Goal: Information Seeking & Learning: Learn about a topic

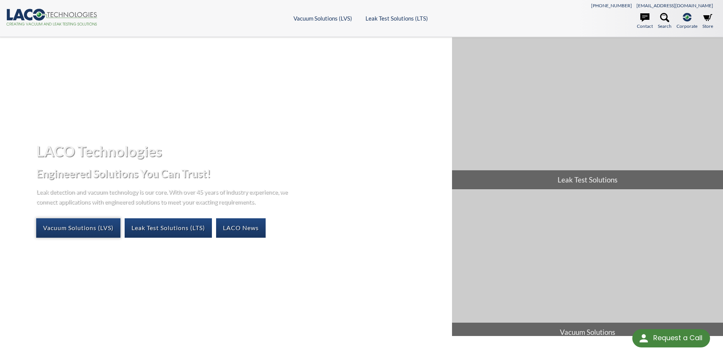
click at [92, 226] on link "Vacuum Solutions (LVS)" at bounding box center [78, 227] width 84 height 19
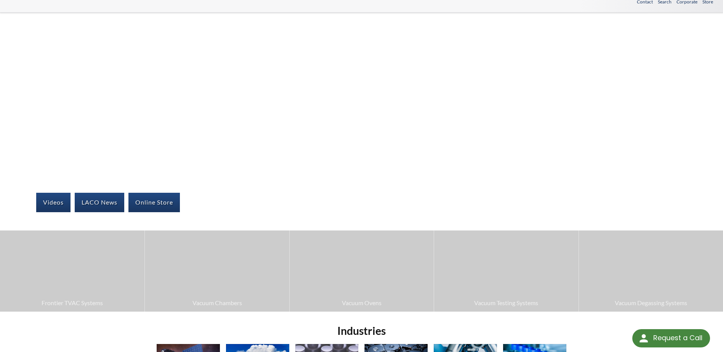
scroll to position [38, 0]
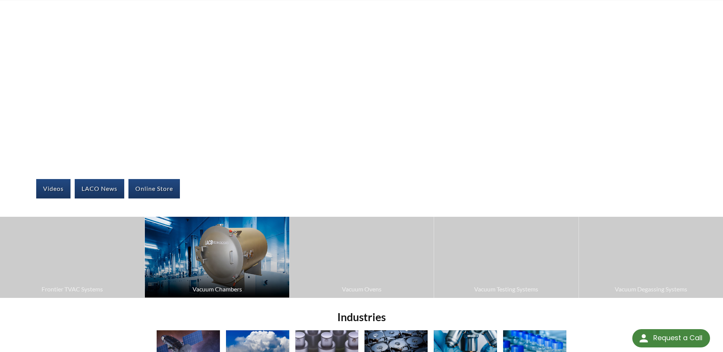
click at [211, 265] on img at bounding box center [217, 257] width 144 height 81
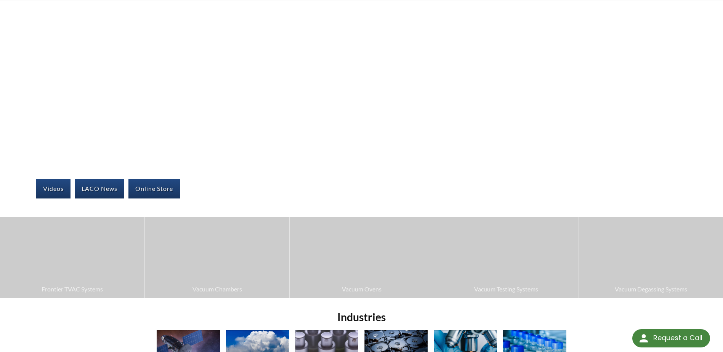
scroll to position [76, 0]
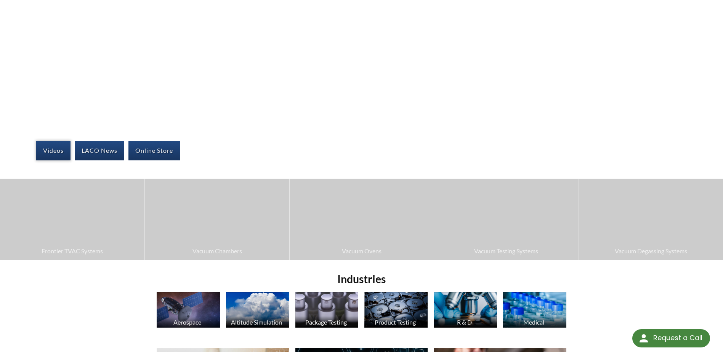
click at [54, 151] on link "Videos" at bounding box center [53, 150] width 34 height 19
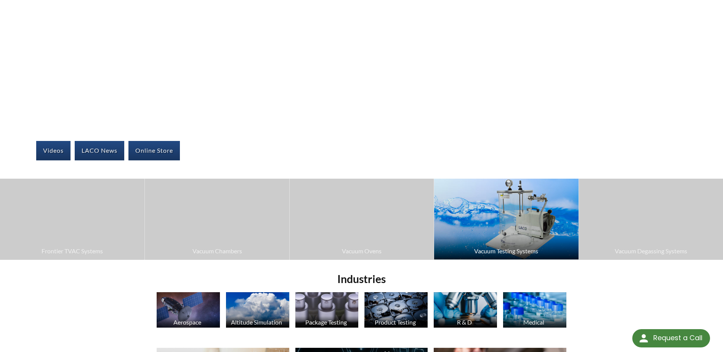
click at [513, 226] on img at bounding box center [506, 219] width 144 height 81
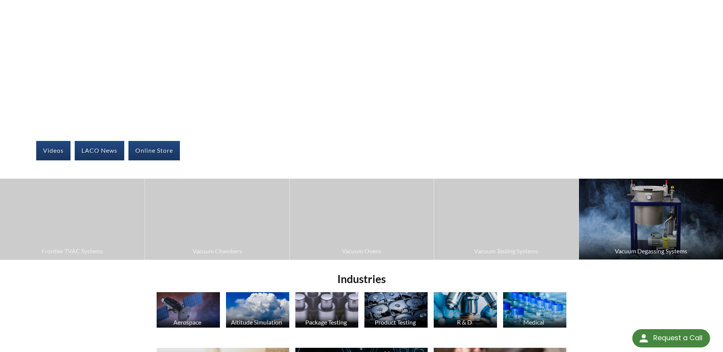
click at [610, 215] on img at bounding box center [651, 219] width 144 height 81
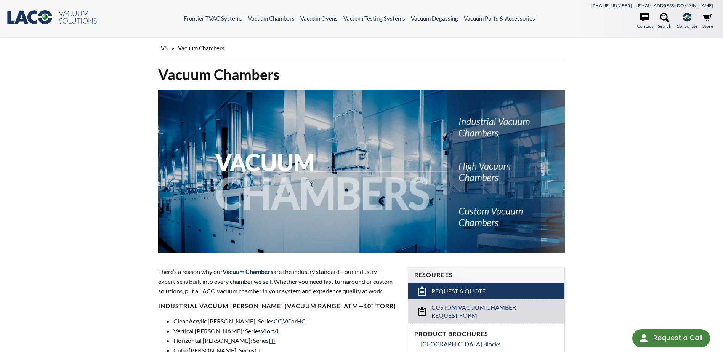
click at [483, 173] on img at bounding box center [361, 171] width 406 height 163
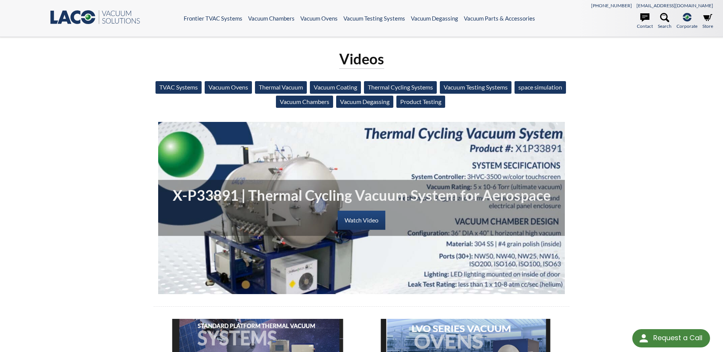
click at [247, 87] on link "Vacuum Ovens" at bounding box center [228, 87] width 47 height 12
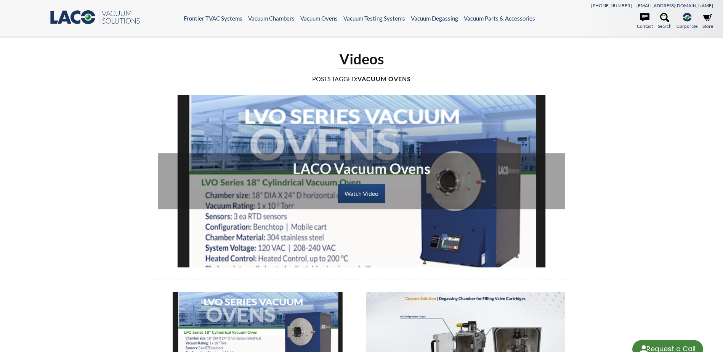
select select "Language Translate Widget"
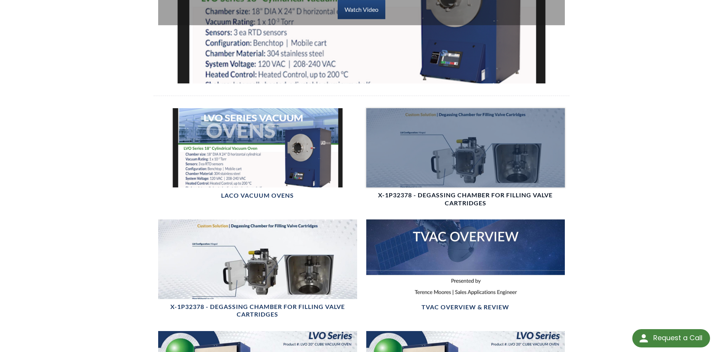
scroll to position [191, 0]
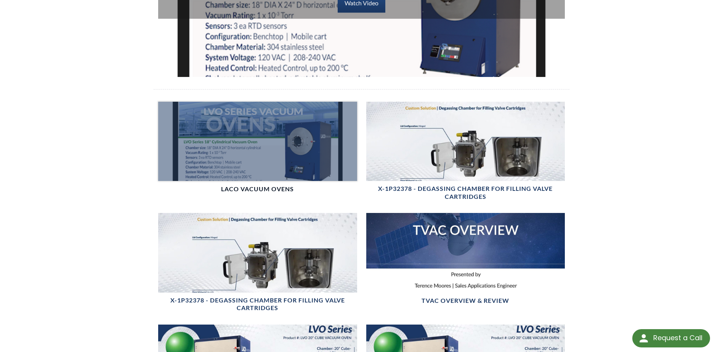
click at [290, 172] on div at bounding box center [257, 141] width 199 height 79
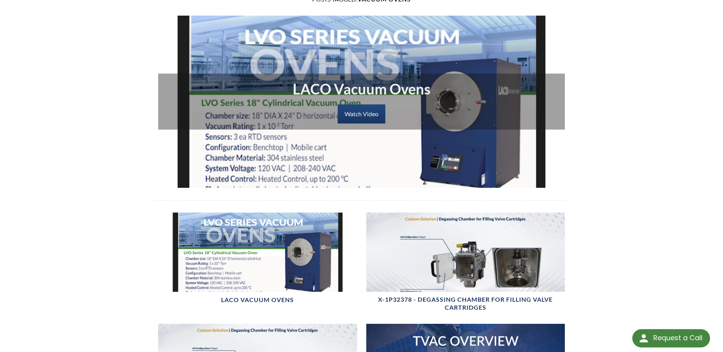
scroll to position [0, 0]
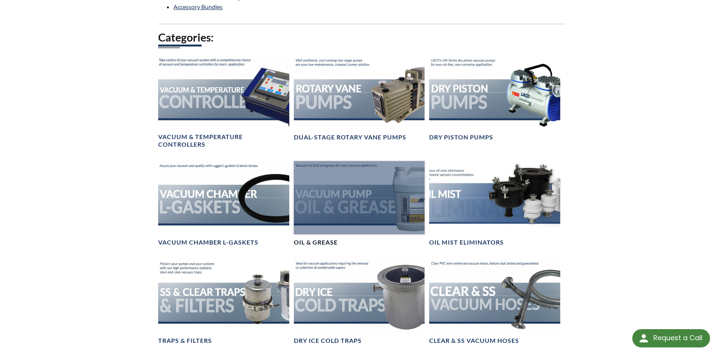
scroll to position [419, 0]
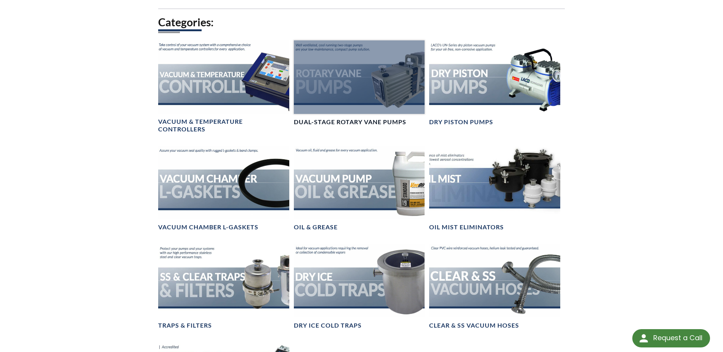
click at [356, 104] on div at bounding box center [359, 77] width 131 height 74
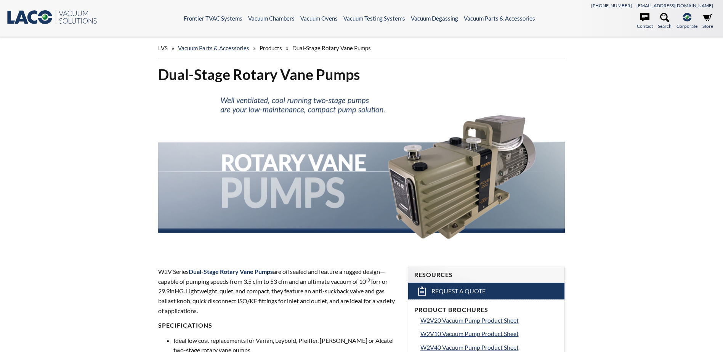
select select "Language Translate Widget"
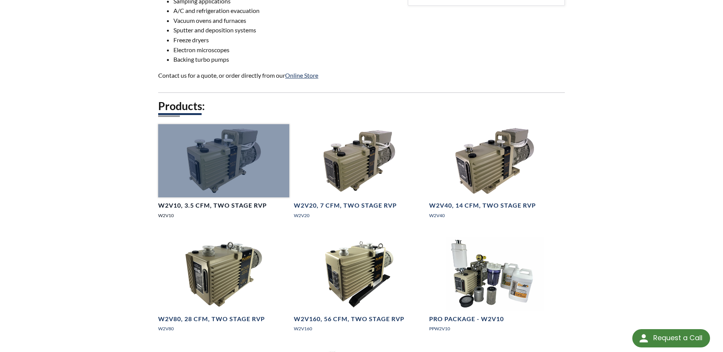
scroll to position [496, 0]
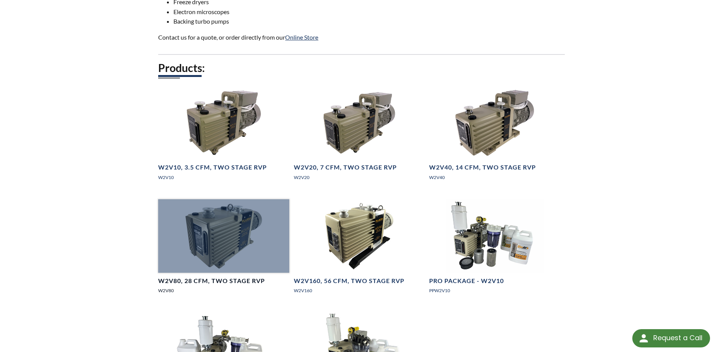
click at [225, 255] on div at bounding box center [223, 236] width 131 height 74
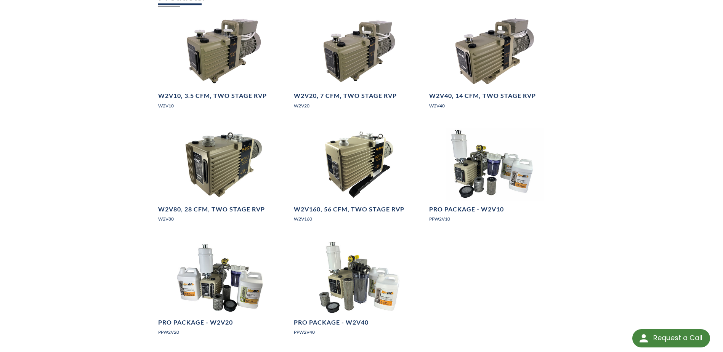
scroll to position [572, 0]
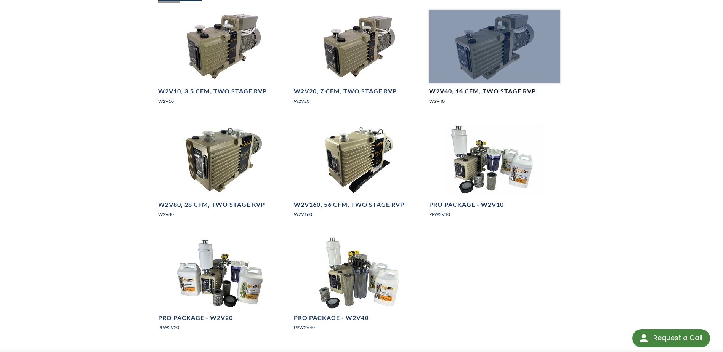
click at [504, 45] on div at bounding box center [494, 47] width 131 height 74
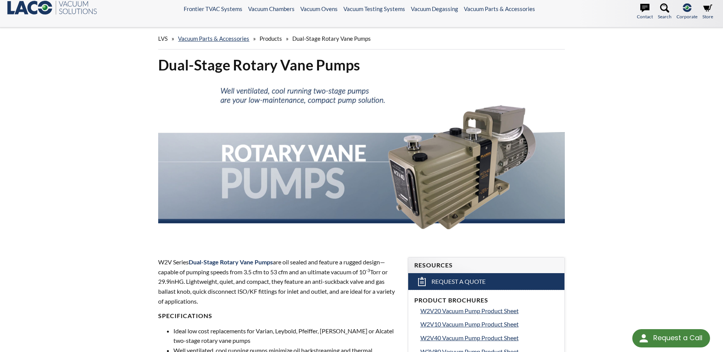
scroll to position [0, 0]
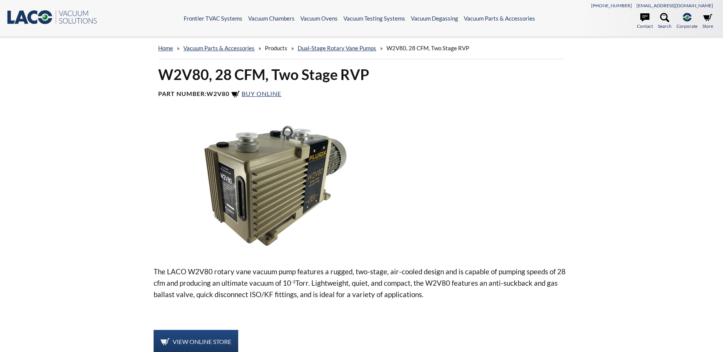
select select "Language Translate Widget"
click at [286, 178] on img at bounding box center [275, 185] width 243 height 136
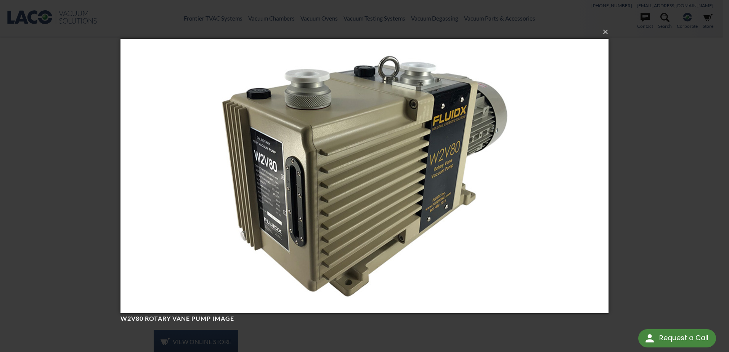
click at [298, 195] on img at bounding box center [364, 176] width 488 height 305
click at [302, 200] on img at bounding box center [364, 176] width 488 height 305
click at [90, 157] on div "× W2V80 Rotary Vane Pump image Loading..." at bounding box center [364, 176] width 729 height 352
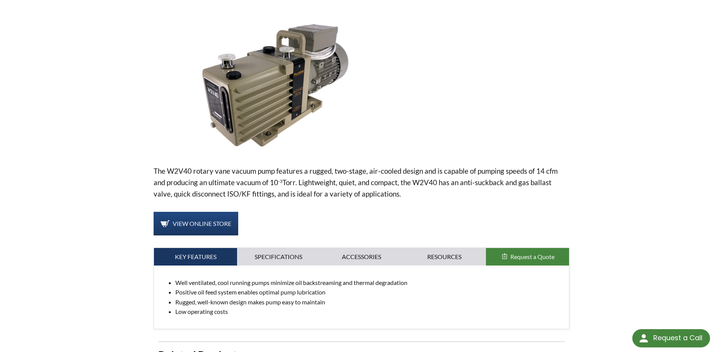
scroll to position [114, 0]
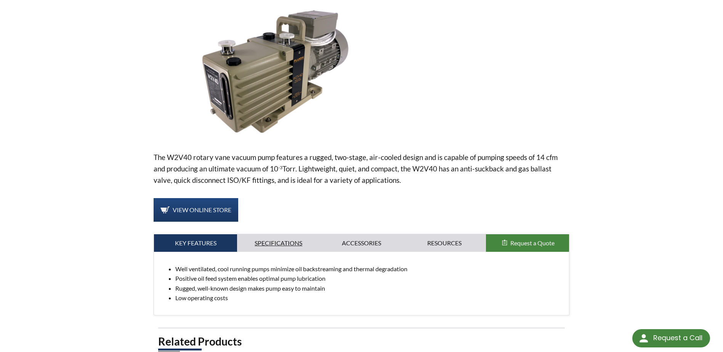
click at [291, 241] on link "Specifications" at bounding box center [278, 243] width 83 height 18
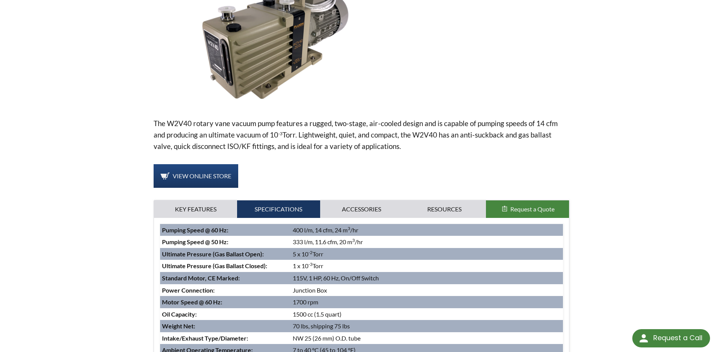
scroll to position [152, 0]
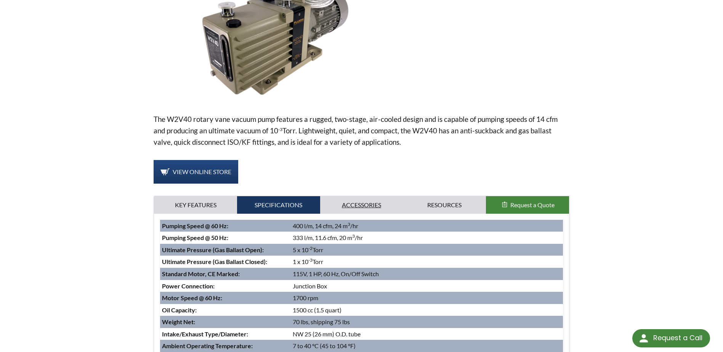
click at [361, 201] on link "Accessories" at bounding box center [361, 205] width 83 height 18
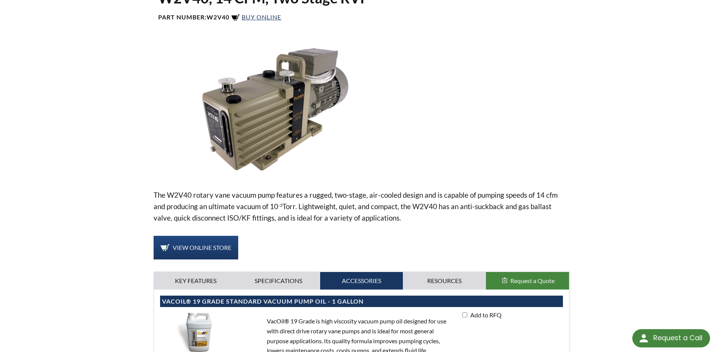
scroll to position [76, 0]
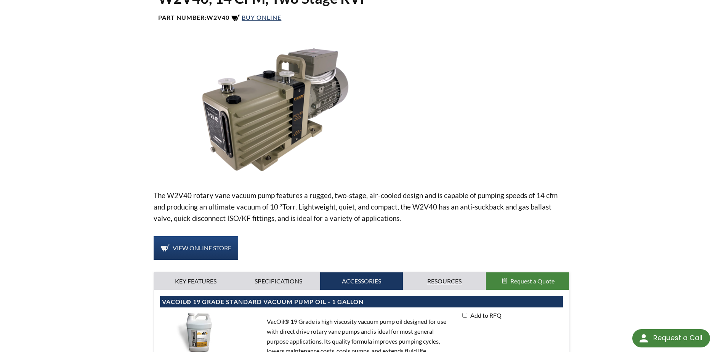
click at [456, 280] on link "Resources" at bounding box center [444, 282] width 83 height 18
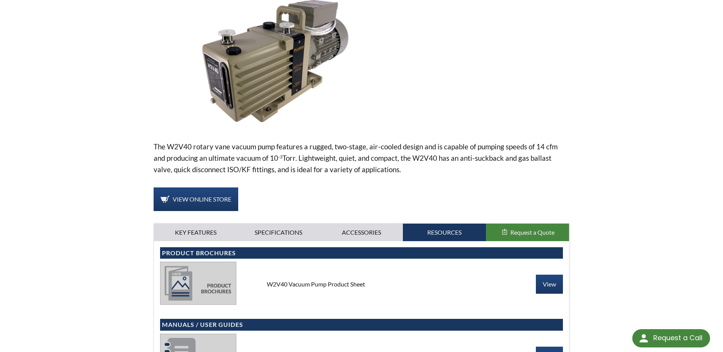
scroll to position [0, 0]
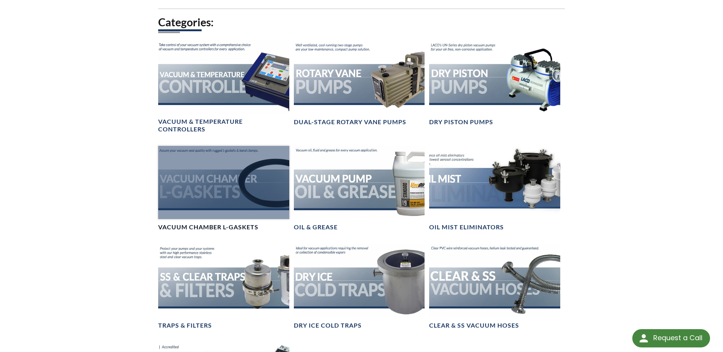
click at [223, 195] on div at bounding box center [223, 183] width 131 height 74
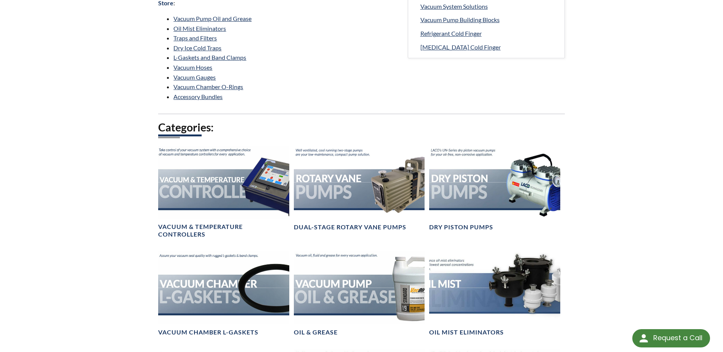
scroll to position [305, 0]
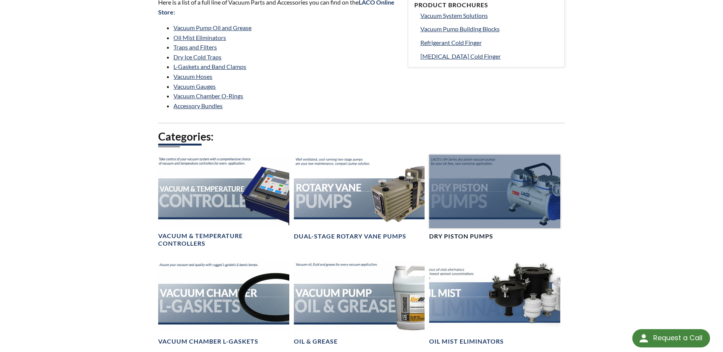
click at [481, 182] on div at bounding box center [494, 192] width 131 height 74
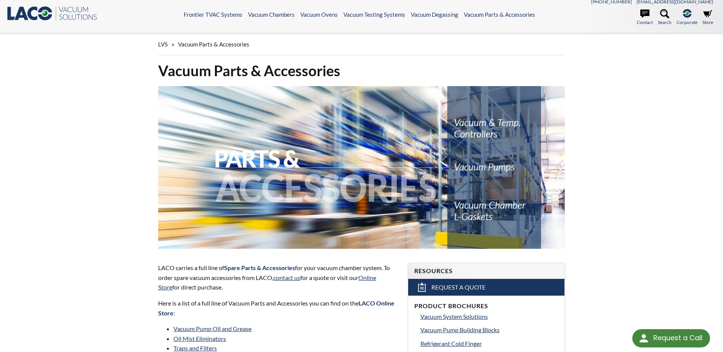
scroll to position [0, 0]
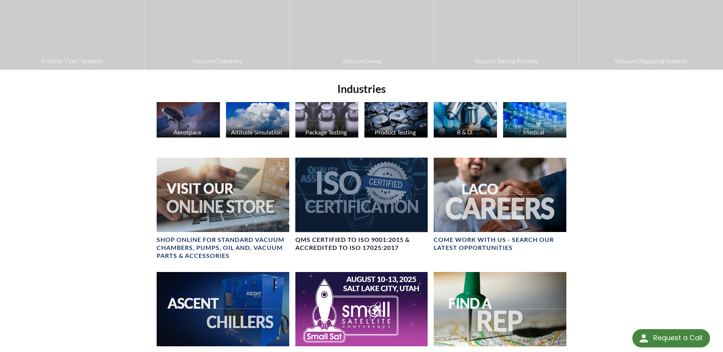
scroll to position [267, 0]
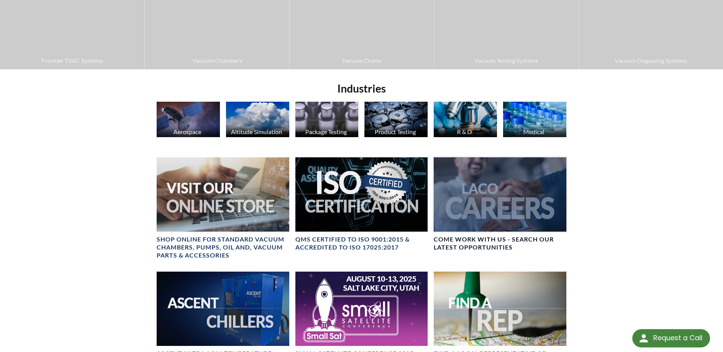
click at [463, 202] on div at bounding box center [500, 194] width 132 height 74
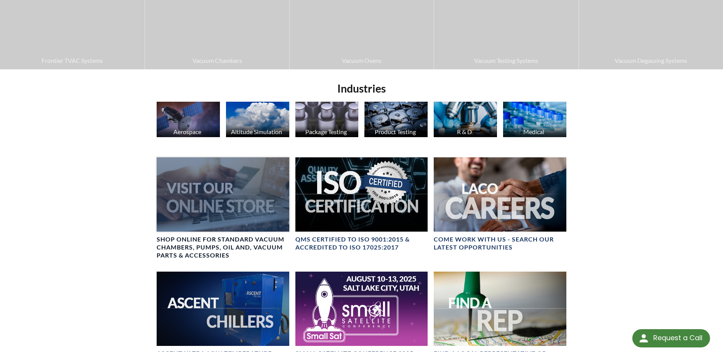
click at [255, 218] on div at bounding box center [223, 194] width 132 height 74
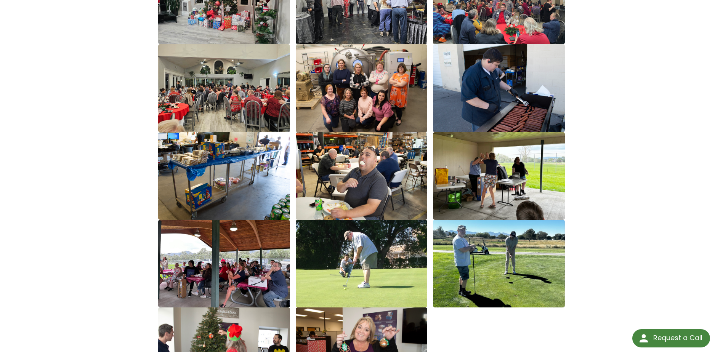
scroll to position [1067, 0]
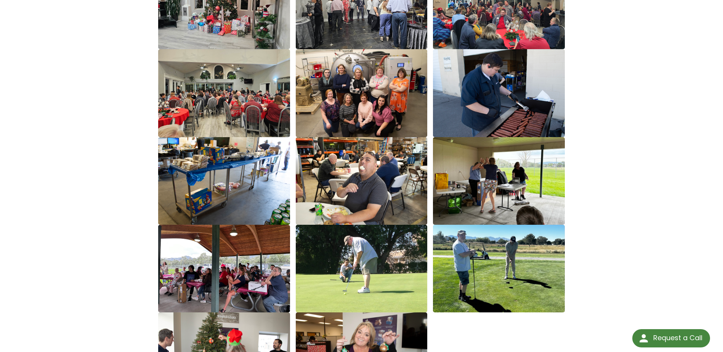
click at [251, 274] on img at bounding box center [224, 269] width 132 height 88
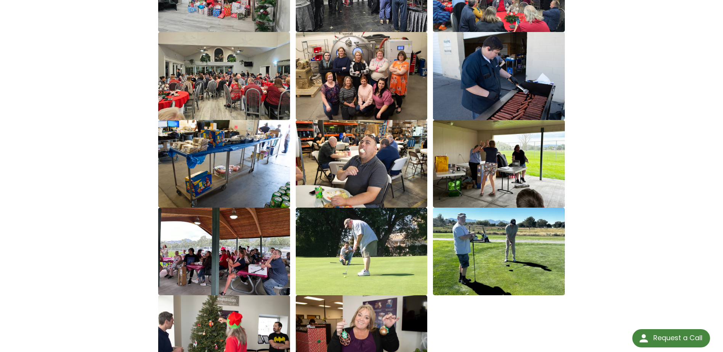
scroll to position [1105, 0]
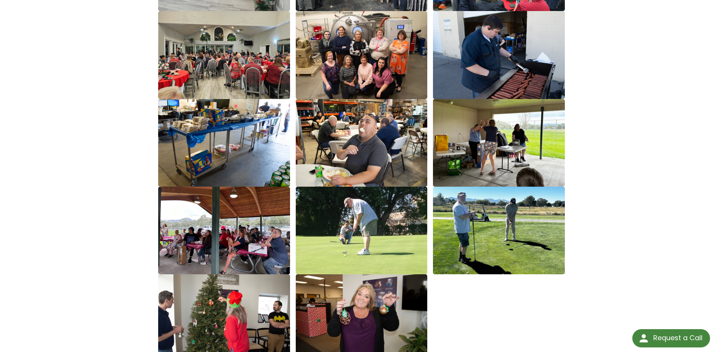
click at [253, 258] on img at bounding box center [224, 231] width 132 height 88
click at [254, 258] on img at bounding box center [224, 231] width 132 height 88
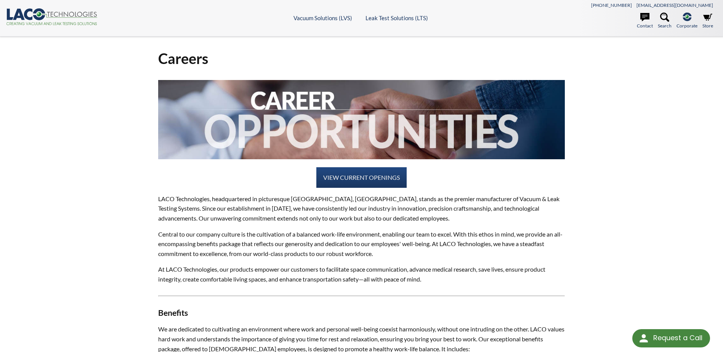
scroll to position [0, 0]
